Goal: Information Seeking & Learning: Learn about a topic

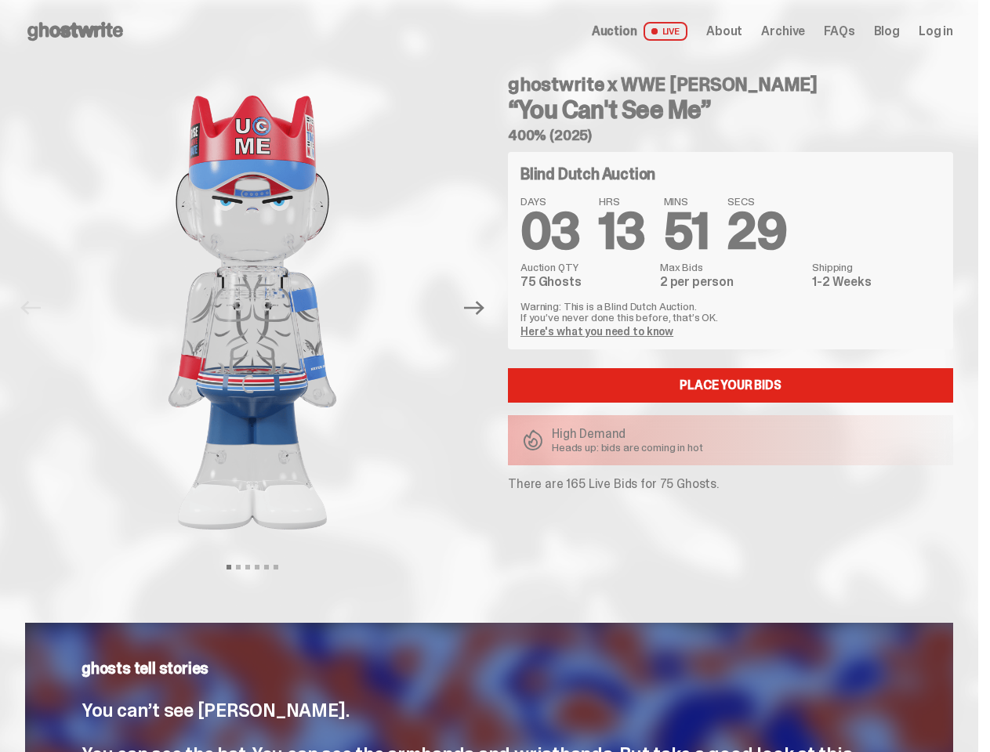
click at [495, 376] on div "ghostwrite x WWE [PERSON_NAME] “You Can't See Me” 400% (2025) Blind Dutch Aucti…" at bounding box center [721, 308] width 464 height 491
click at [262, 308] on img at bounding box center [253, 313] width 400 height 500
click at [480, 308] on icon "Next" at bounding box center [474, 309] width 20 height 14
click at [0, 80] on div "ghostwrite x WWE [PERSON_NAME] “You Can't See Me” 400% (2025) Previous Next Vie…" at bounding box center [489, 324] width 978 height 523
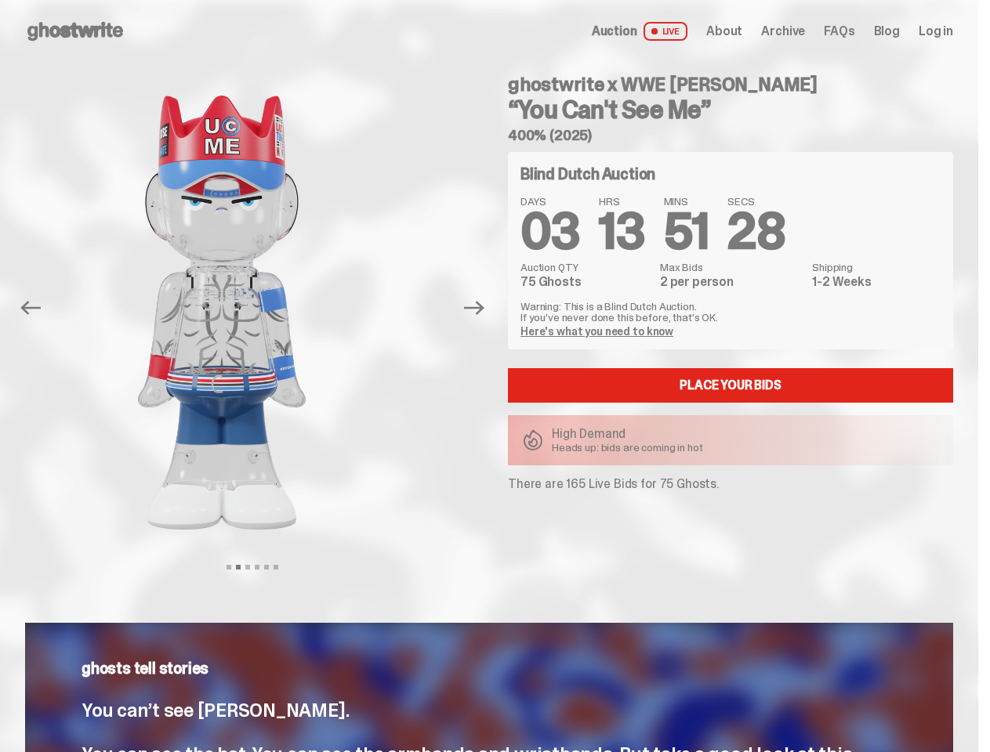
click at [599, 332] on link "Here's what you need to know" at bounding box center [596, 331] width 153 height 14
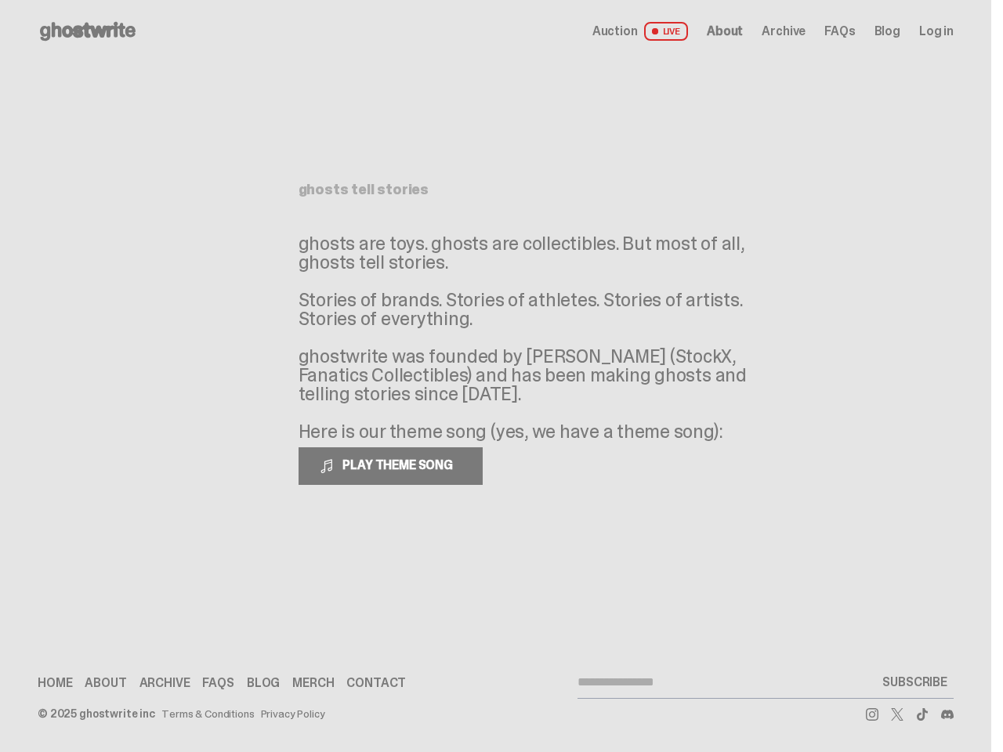
click at [495, 376] on p "ghosts are toys. ghosts are collectibles. But most of all, ghosts tell stories.…" at bounding box center [534, 337] width 470 height 207
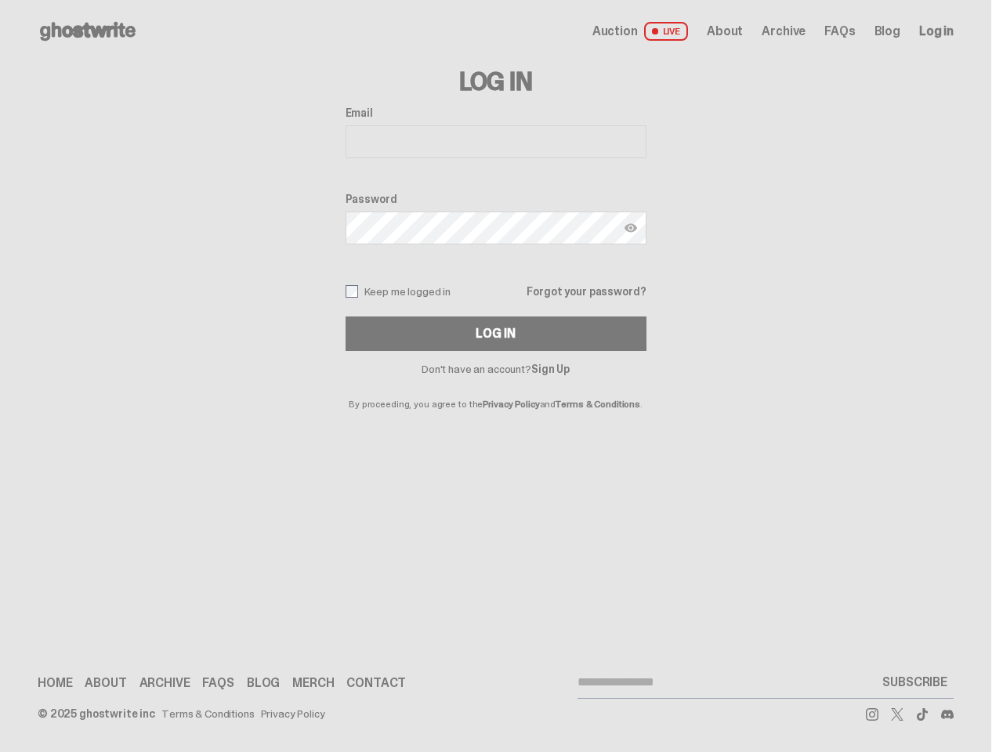
click at [495, 376] on p "By proceeding, you agree to the Privacy Policy and Terms & Conditions ." at bounding box center [496, 392] width 301 height 34
